Goal: Transaction & Acquisition: Download file/media

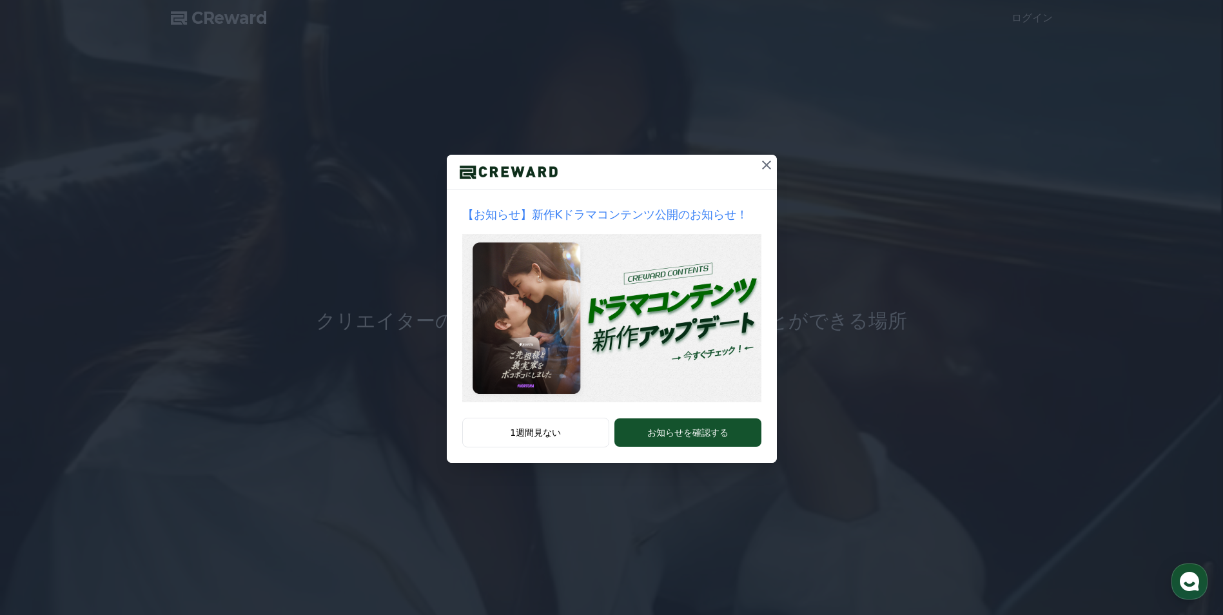
click at [770, 164] on icon at bounding box center [766, 164] width 15 height 15
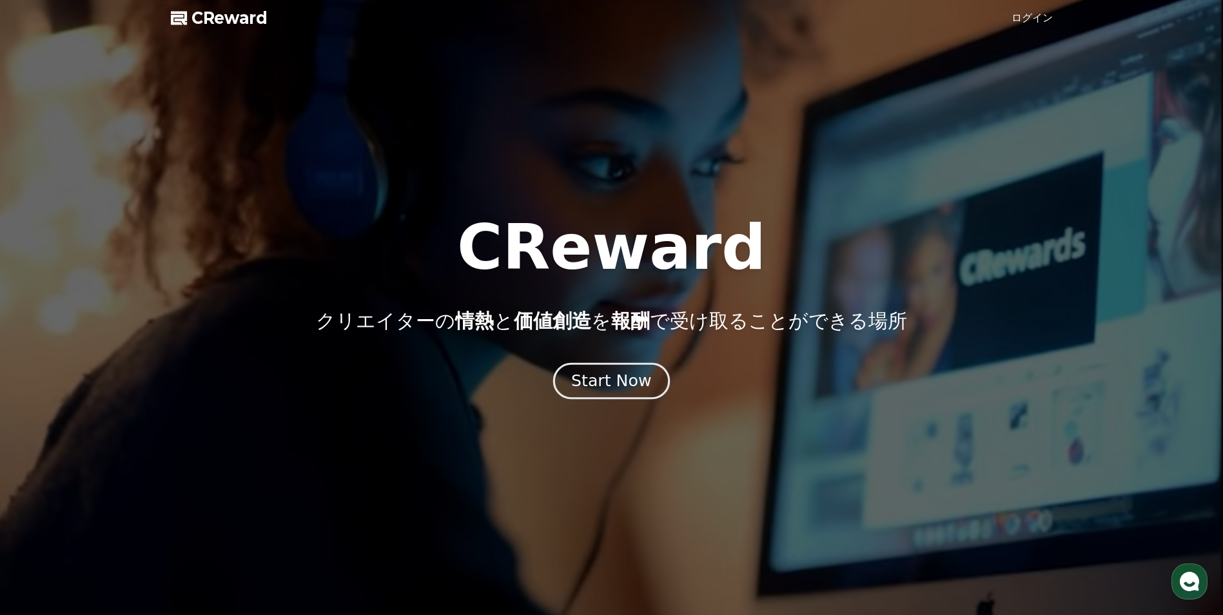
click at [576, 389] on button "Start Now" at bounding box center [611, 381] width 117 height 37
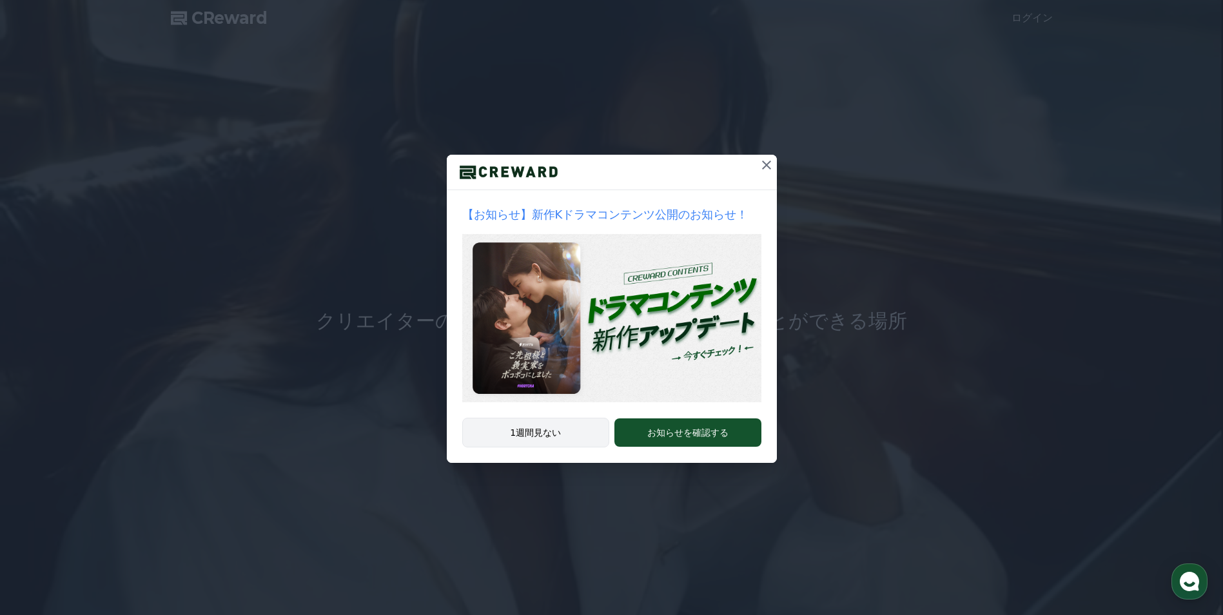
click at [559, 443] on button "1週間見ない" at bounding box center [536, 433] width 148 height 30
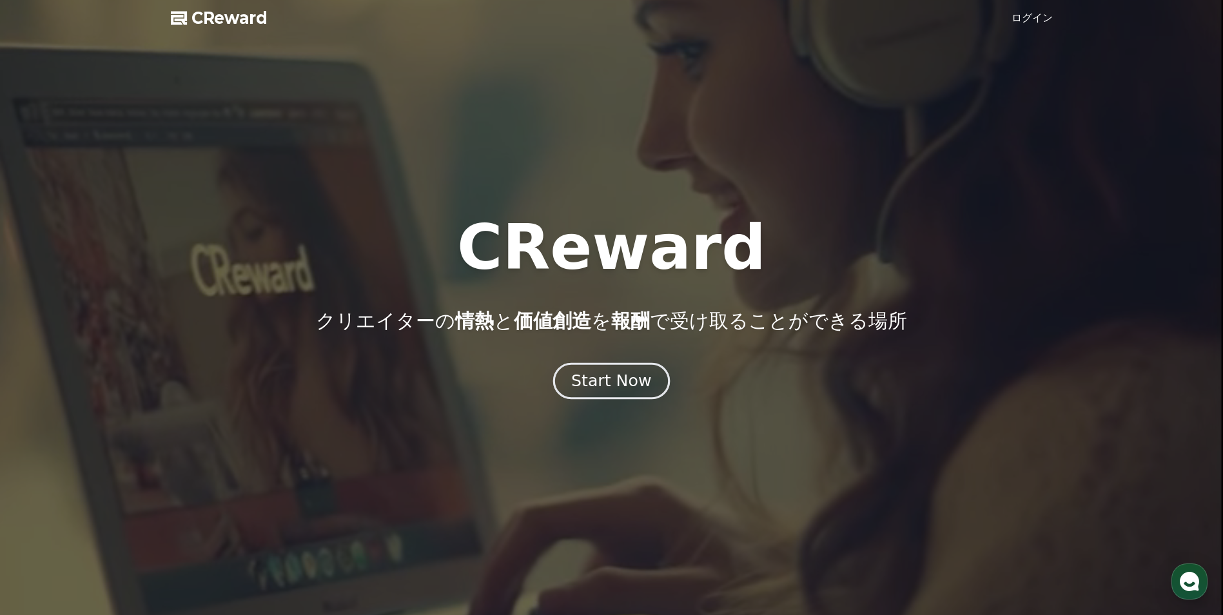
click at [596, 387] on div "Start Now" at bounding box center [611, 381] width 80 height 22
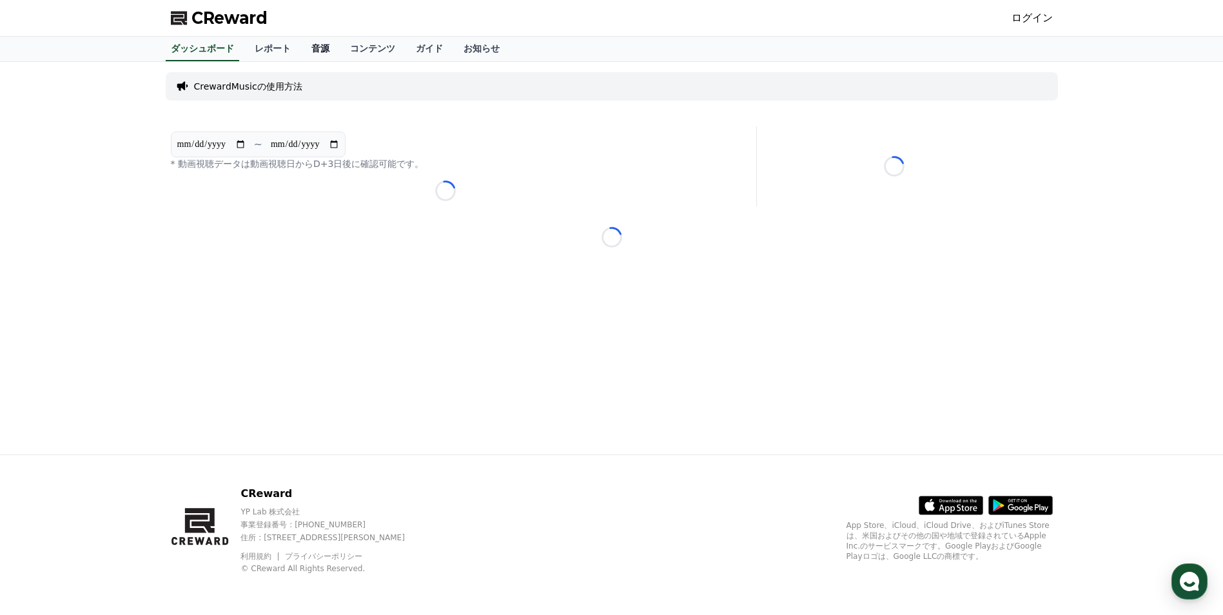
click at [301, 48] on link "音源" at bounding box center [320, 49] width 39 height 24
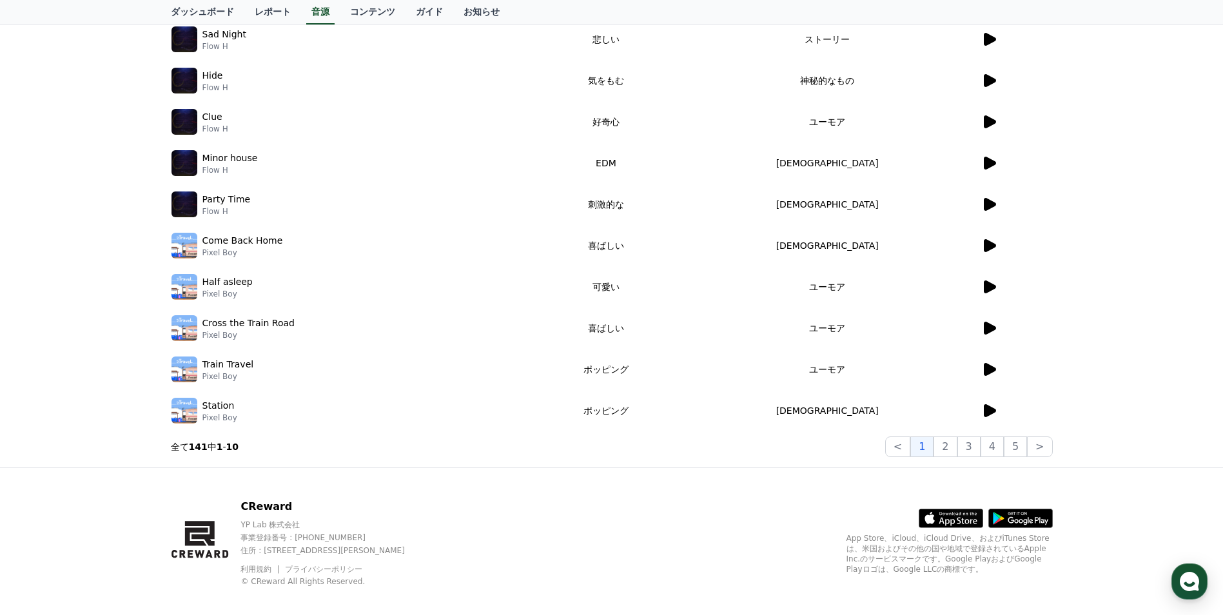
scroll to position [231, 0]
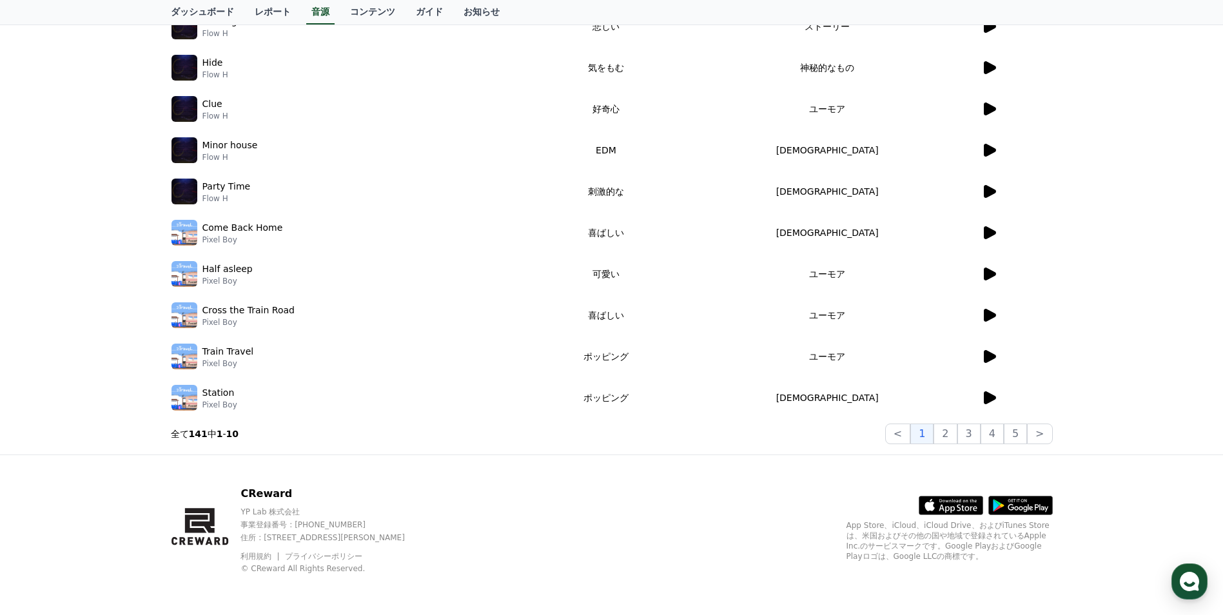
click at [986, 188] on icon at bounding box center [990, 191] width 12 height 13
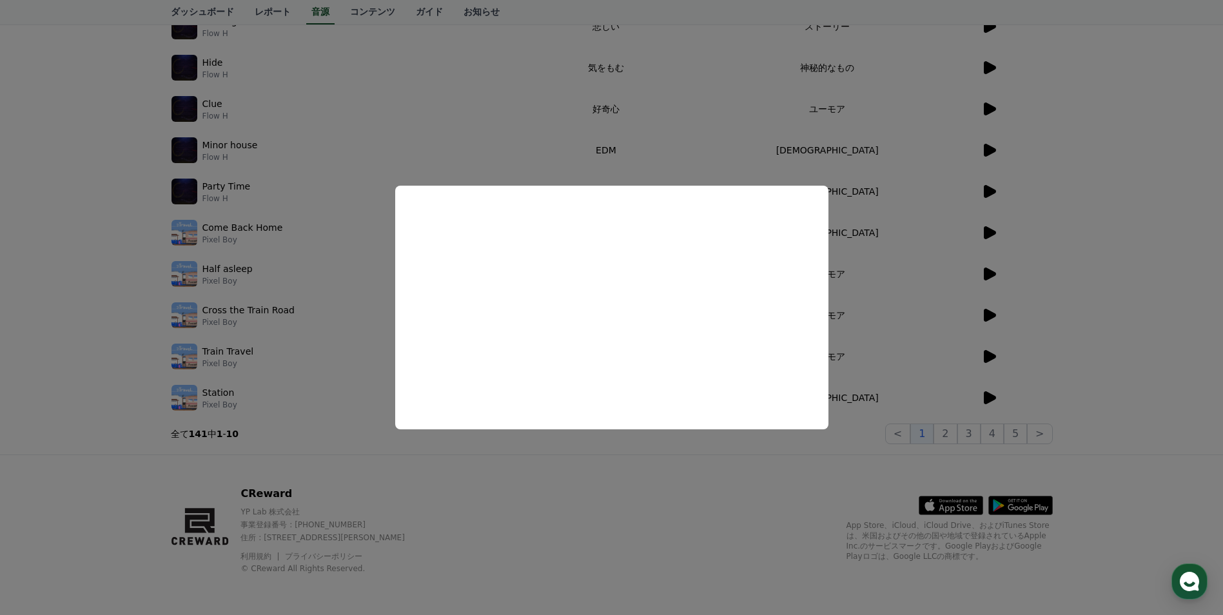
click at [604, 81] on button "close modal" at bounding box center [611, 307] width 1223 height 615
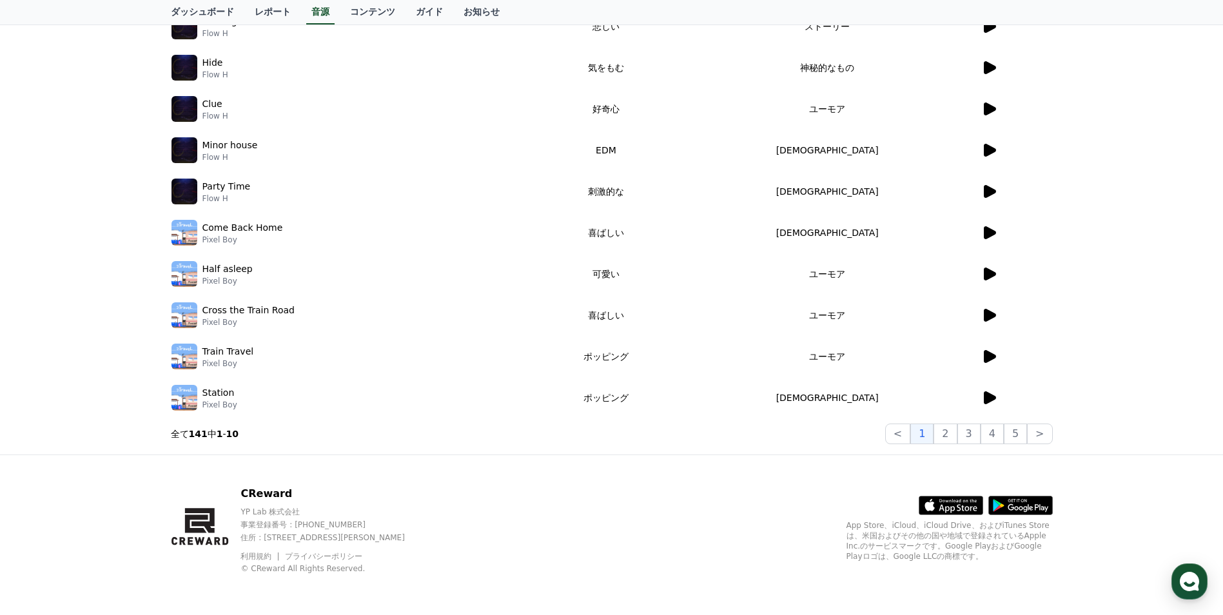
click at [1015, 507] on icon at bounding box center [1027, 507] width 41 height 8
